Goal: Download file/media: Download file/media

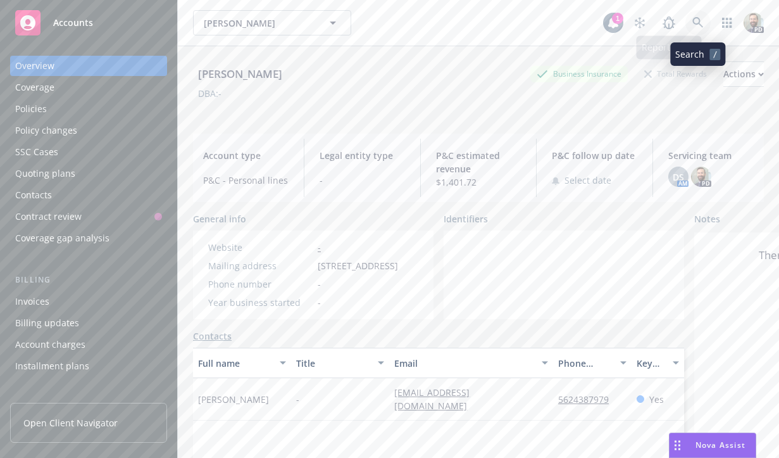
click at [696, 21] on icon at bounding box center [698, 22] width 11 height 11
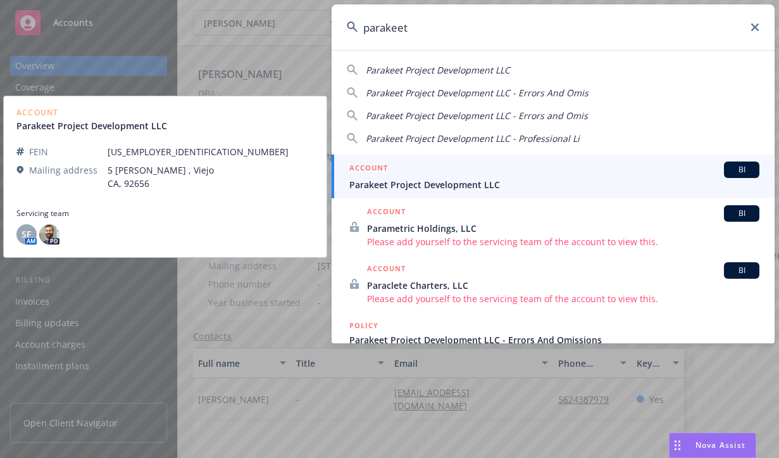
type input "parakeet"
click at [531, 179] on span "Parakeet Project Development LLC" at bounding box center [555, 184] width 410 height 13
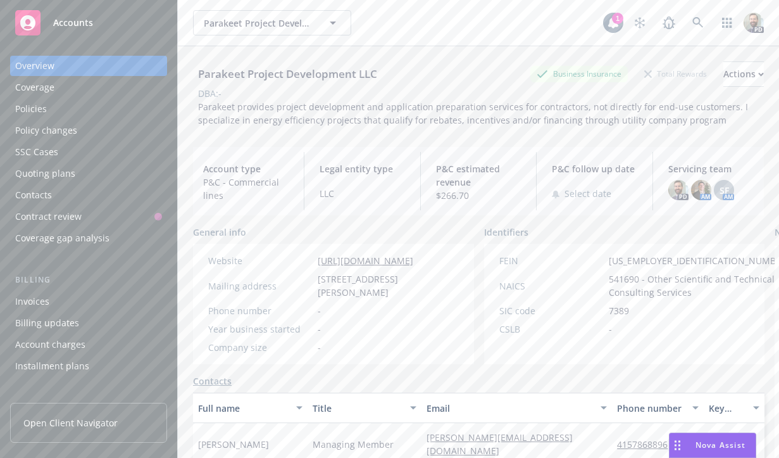
click at [42, 108] on div "Policies" at bounding box center [31, 109] width 32 height 20
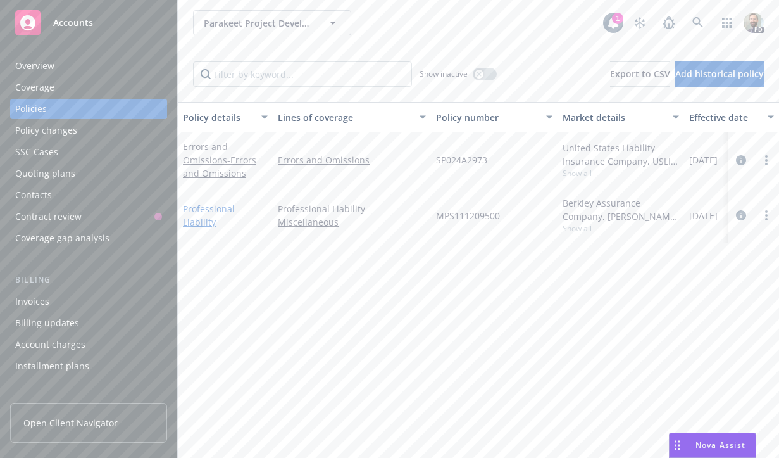
click at [217, 215] on link "Professional Liability" at bounding box center [209, 215] width 52 height 25
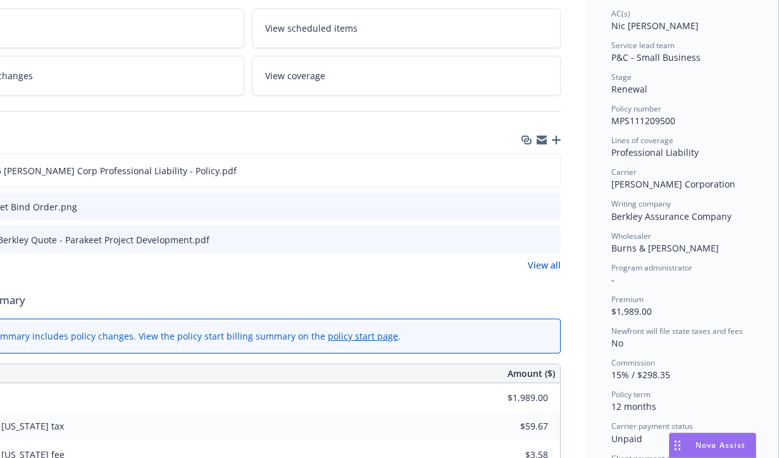
scroll to position [224, 91]
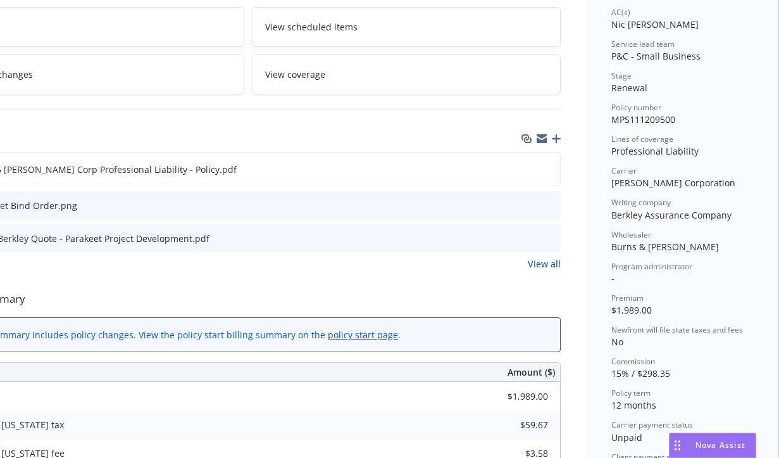
click at [530, 202] on icon "download file" at bounding box center [528, 204] width 10 height 10
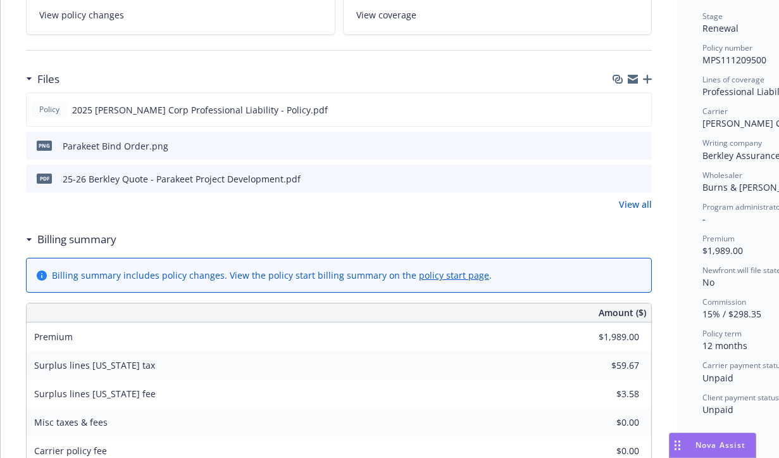
scroll to position [282, 0]
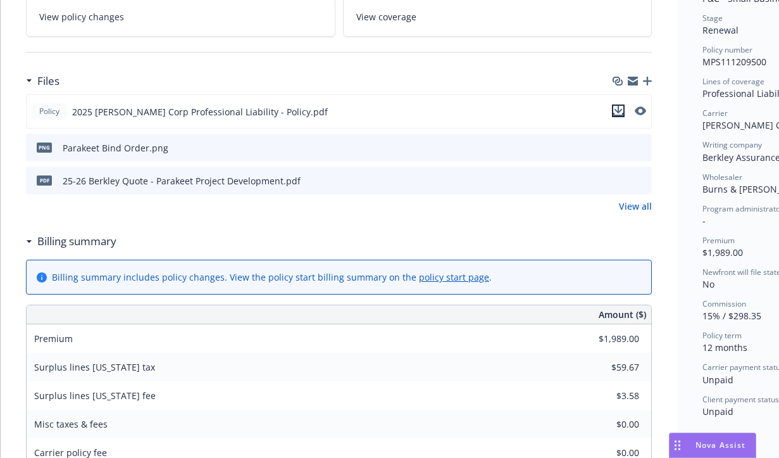
click at [619, 111] on icon "download file" at bounding box center [619, 110] width 8 height 8
